Goal: Task Accomplishment & Management: Complete application form

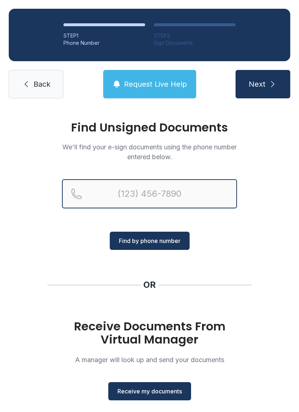
click at [175, 189] on input "Reservation phone number" at bounding box center [149, 193] width 175 height 29
type input "[PHONE_NUMBER]"
click at [263, 84] on button "Next" at bounding box center [263, 84] width 55 height 28
click at [172, 239] on div "Find Unsigned Documents We'll find your e-sign documents using the phone number…" at bounding box center [149, 268] width 299 height 323
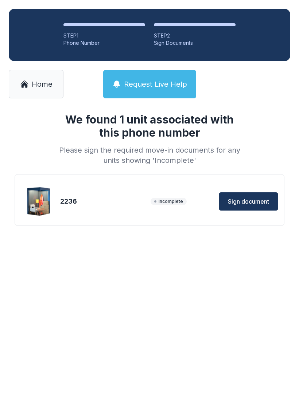
click at [259, 201] on span "Sign document" at bounding box center [248, 201] width 41 height 9
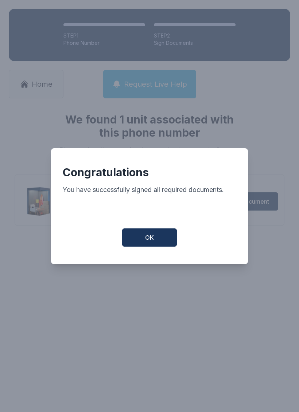
click at [152, 242] on span "OK" at bounding box center [149, 237] width 9 height 9
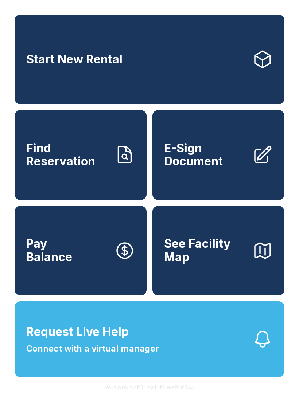
click at [222, 168] on span "E-Sign Document" at bounding box center [205, 155] width 82 height 27
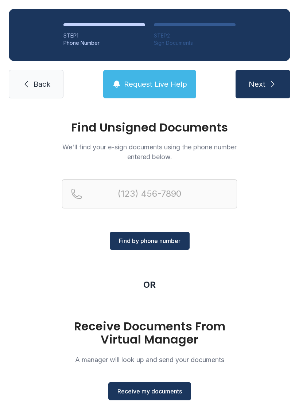
click at [155, 388] on span "Receive my documents" at bounding box center [149, 391] width 65 height 9
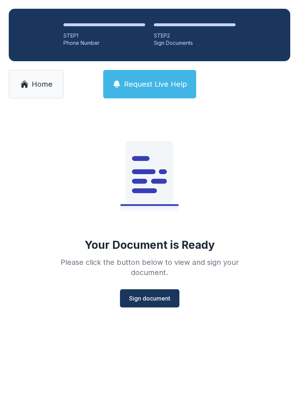
click at [156, 298] on span "Sign document" at bounding box center [149, 298] width 41 height 9
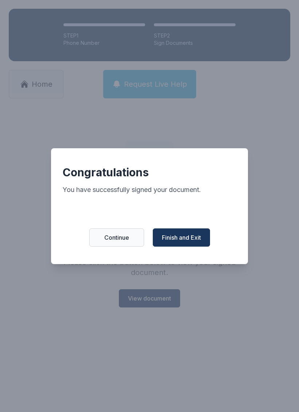
click at [186, 241] on span "Finish and Exit" at bounding box center [181, 237] width 39 height 9
